Goal: Task Accomplishment & Management: Manage account settings

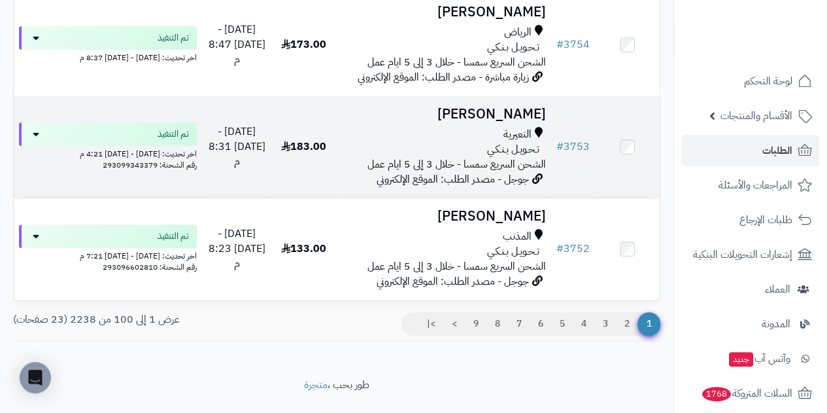
scroll to position [10099, 0]
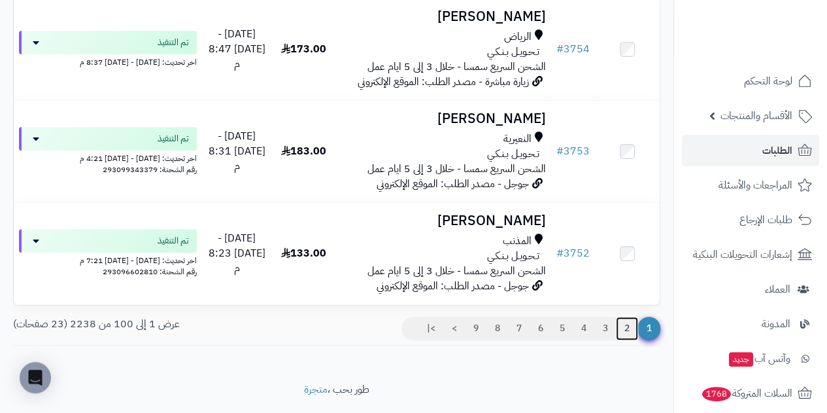
click at [623, 340] on link "2" at bounding box center [627, 329] width 22 height 24
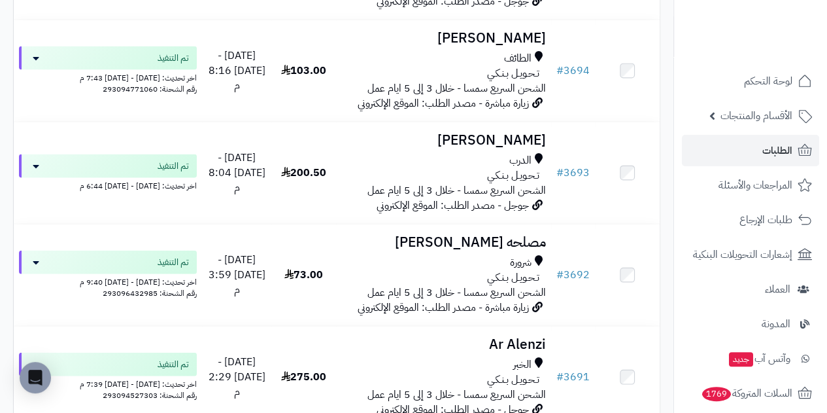
scroll to position [3859, 0]
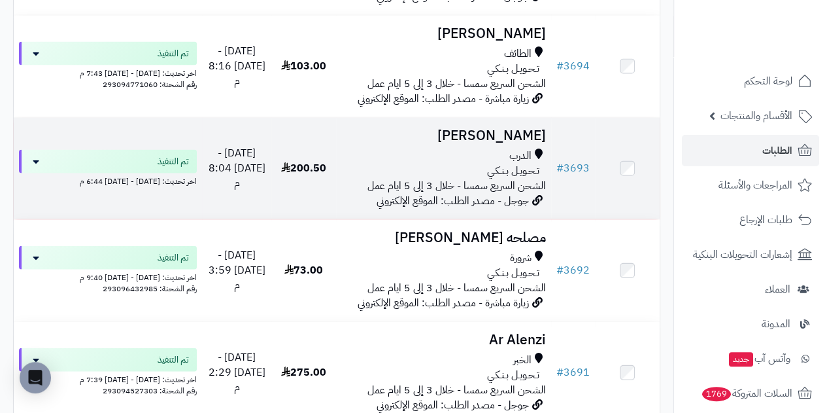
click at [483, 164] on div "الدرب" at bounding box center [443, 155] width 205 height 15
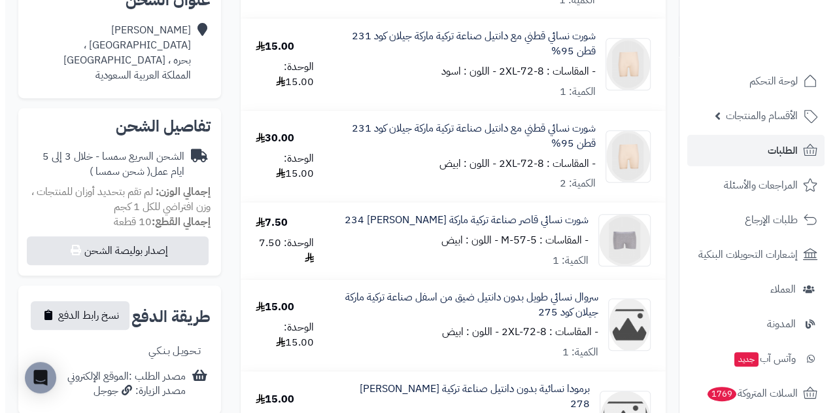
scroll to position [327, 0]
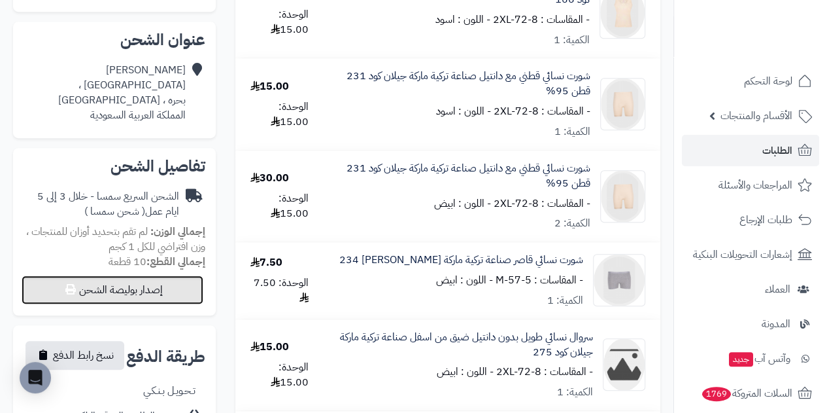
click at [135, 279] on button "إصدار بوليصة الشحن" at bounding box center [113, 289] width 182 height 29
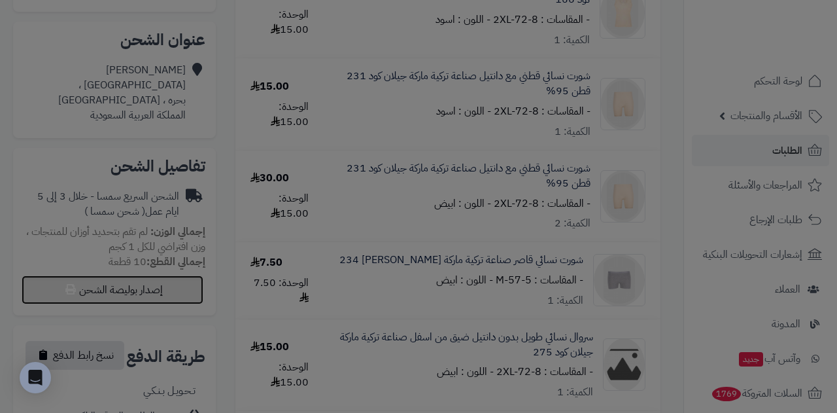
select select "****"
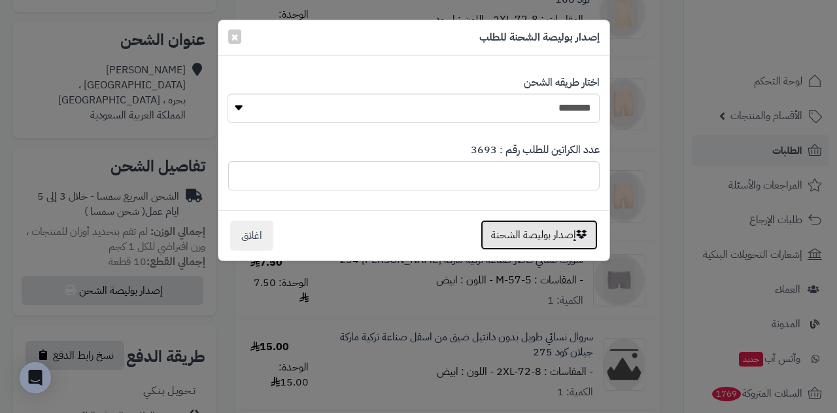
click at [536, 228] on button "إصدار بوليصة الشحنة" at bounding box center [539, 235] width 117 height 30
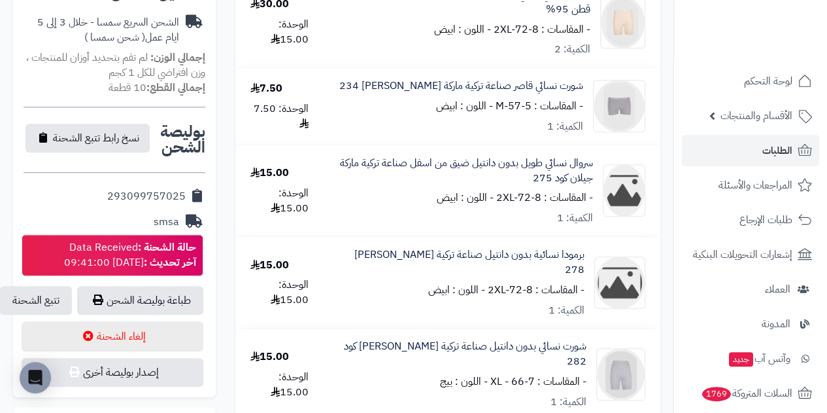
scroll to position [479, 0]
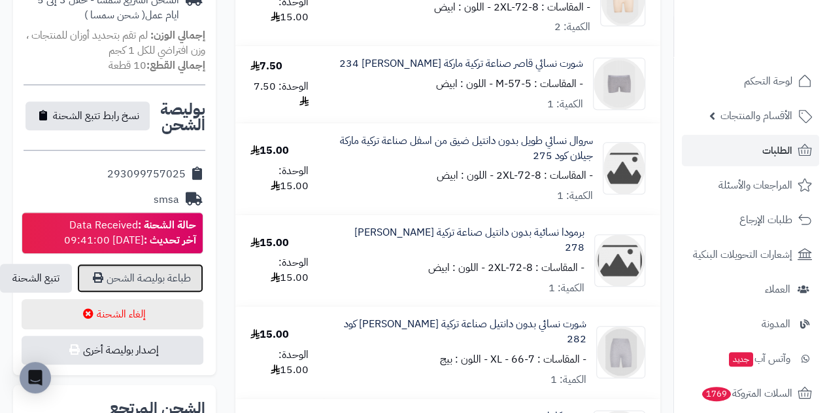
click at [149, 268] on link "طباعة بوليصة الشحن" at bounding box center [140, 278] width 126 height 29
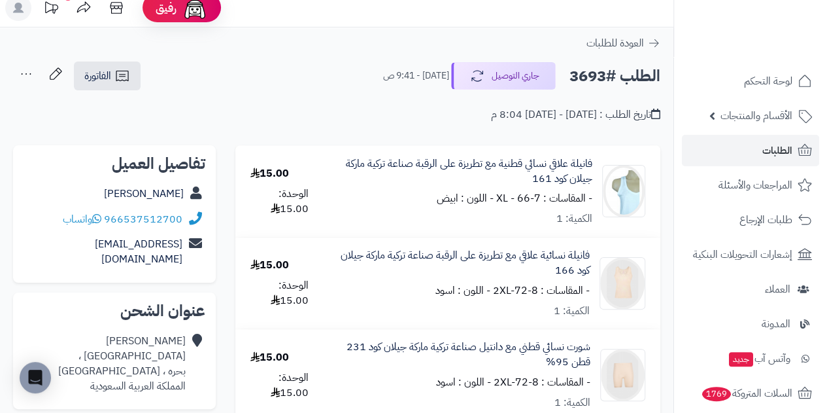
scroll to position [0, 0]
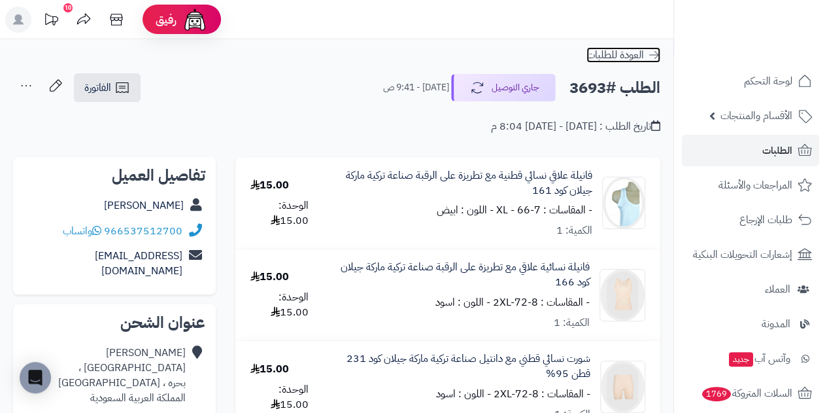
click at [620, 48] on span "العودة للطلبات" at bounding box center [616, 55] width 58 height 16
